Goal: Task Accomplishment & Management: Use online tool/utility

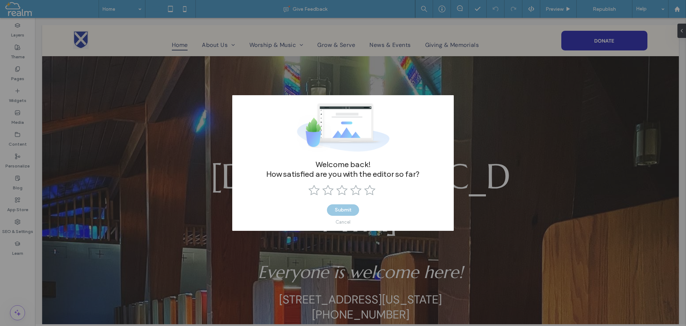
click at [512, 36] on div "Welcome back! How satisfied are you with the editor so far? Submit Cancel" at bounding box center [343, 163] width 686 height 326
click at [674, 9] on div "Welcome back! How satisfied are you with the editor so far? Submit Cancel" at bounding box center [343, 163] width 686 height 326
click at [344, 222] on div "Cancel" at bounding box center [343, 221] width 15 height 5
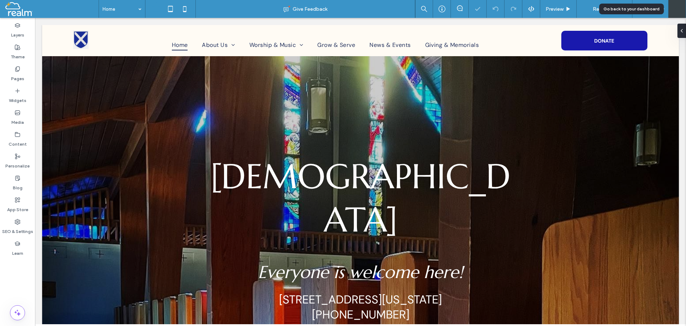
click at [680, 10] on icon at bounding box center [678, 9] width 6 height 6
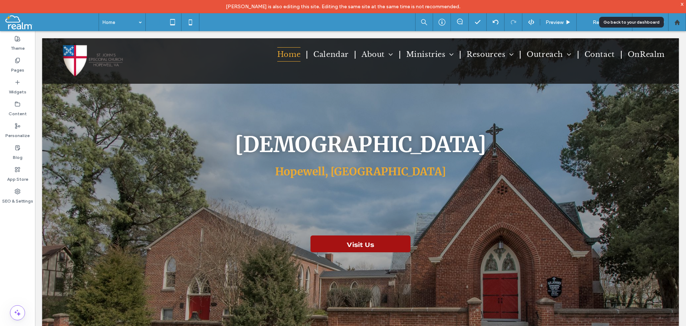
click at [677, 22] on use at bounding box center [677, 21] width 5 height 5
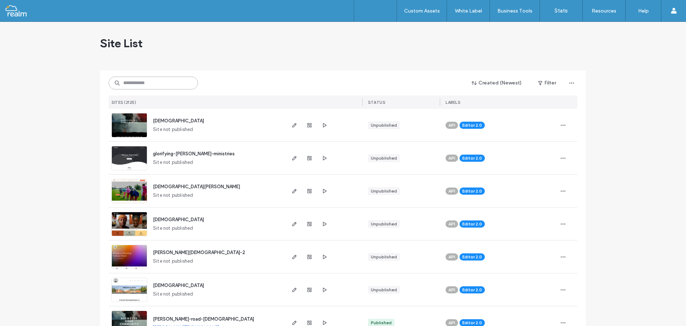
click at [164, 87] on input at bounding box center [153, 83] width 89 height 13
paste input "******"
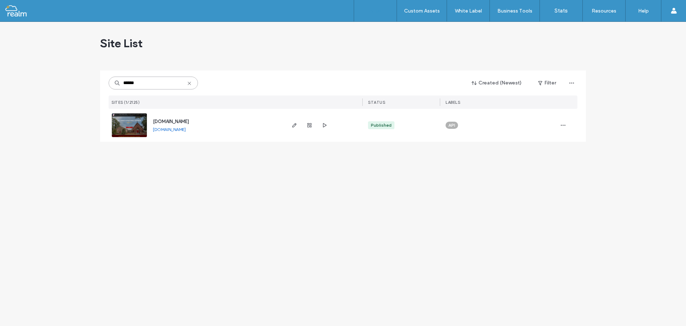
type input "******"
click at [168, 122] on span "www.stjohnshopewell.org" at bounding box center [171, 121] width 36 height 5
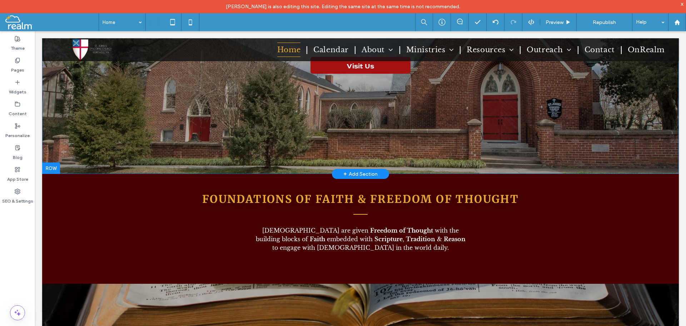
scroll to position [179, 0]
click at [17, 192] on use at bounding box center [17, 191] width 5 height 5
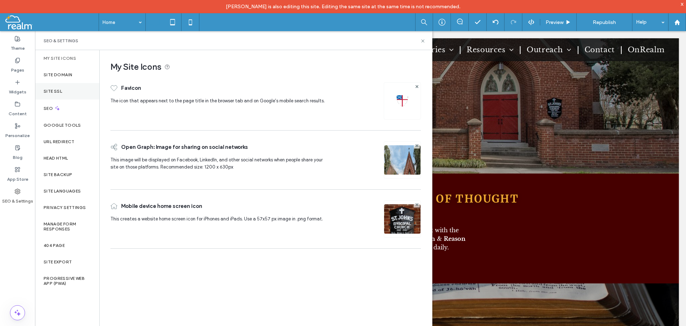
click at [52, 91] on label "Site SSL" at bounding box center [53, 91] width 19 height 5
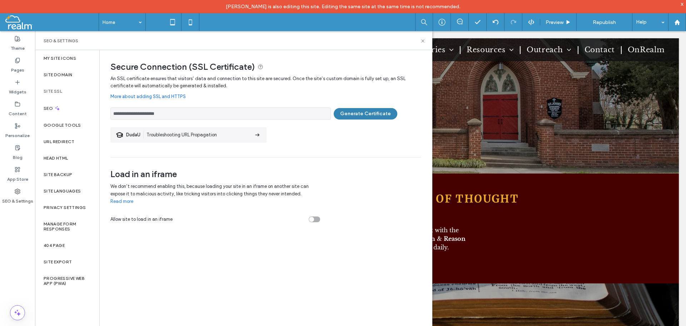
click at [363, 113] on button "Generate Certificate" at bounding box center [366, 113] width 64 height 11
